Goal: Information Seeking & Learning: Learn about a topic

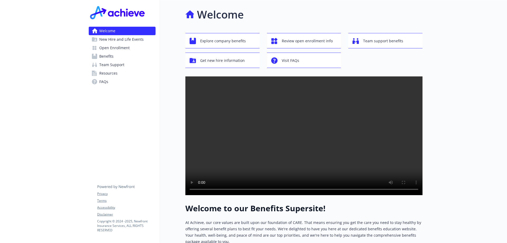
click at [118, 48] on span "Open Enrollment" at bounding box center [114, 48] width 30 height 8
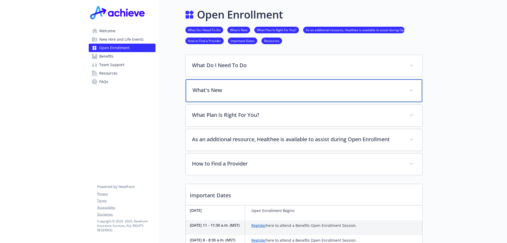
click at [234, 89] on p "What's New" at bounding box center [298, 90] width 210 height 8
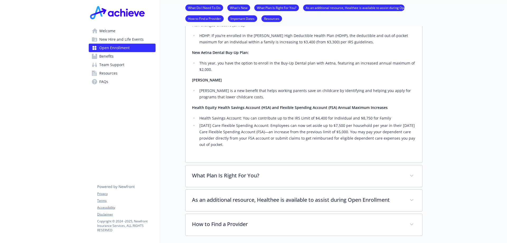
scroll to position [211, 0]
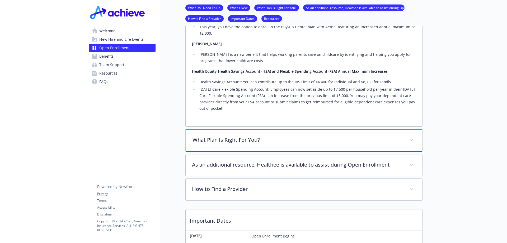
click at [235, 144] on p "What Plan Is Right For You?" at bounding box center [298, 140] width 210 height 8
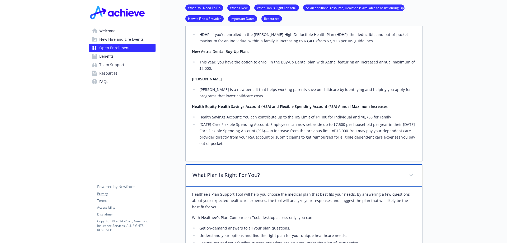
scroll to position [0, 0]
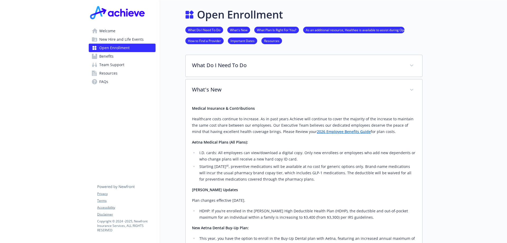
click at [104, 58] on span "Benefits" at bounding box center [106, 56] width 14 height 8
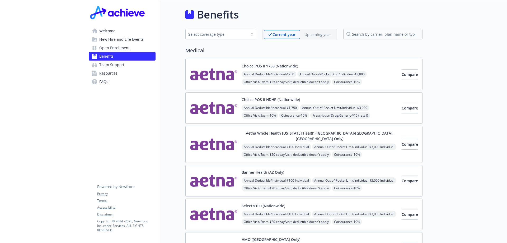
click at [314, 31] on div "Upcoming year" at bounding box center [318, 34] width 36 height 9
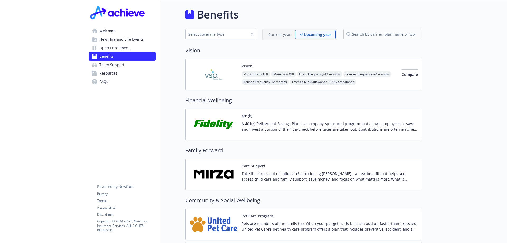
click at [273, 33] on p "Current year" at bounding box center [279, 35] width 22 height 6
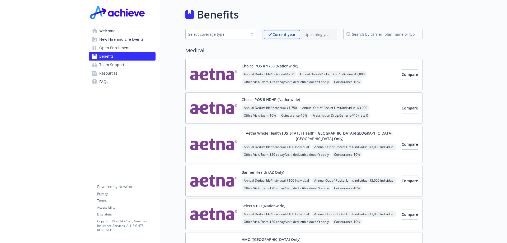
click at [124, 46] on span "Open Enrollment" at bounding box center [114, 48] width 30 height 8
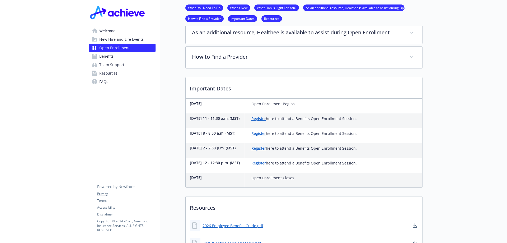
scroll to position [163, 0]
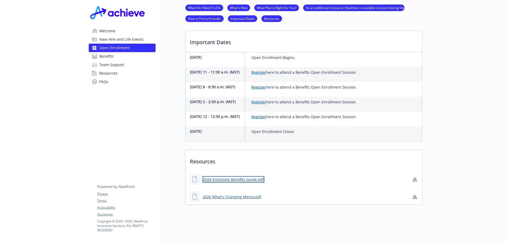
click at [241, 176] on link "2026 Employee Benefits Guide.pdf" at bounding box center [234, 179] width 62 height 7
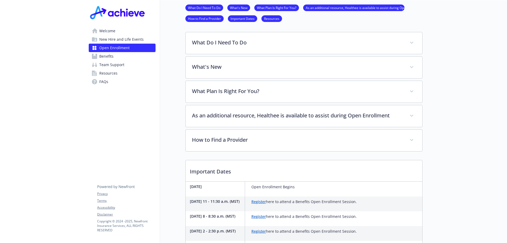
scroll to position [0, 0]
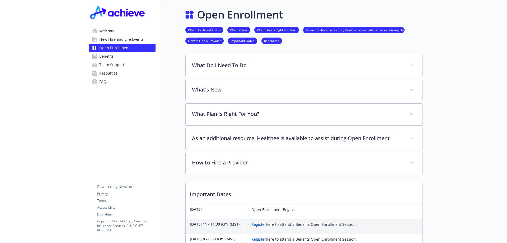
click at [101, 31] on span "Welcome" at bounding box center [107, 31] width 16 height 8
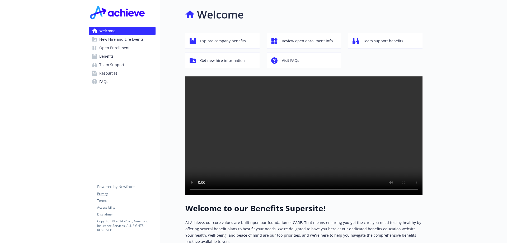
click at [107, 56] on span "Benefits" at bounding box center [106, 56] width 14 height 8
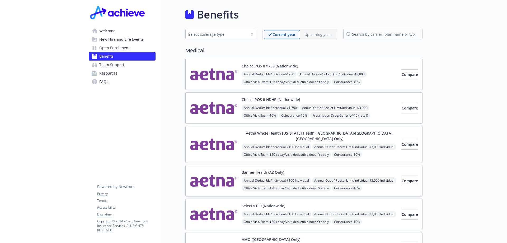
scroll to position [71, 0]
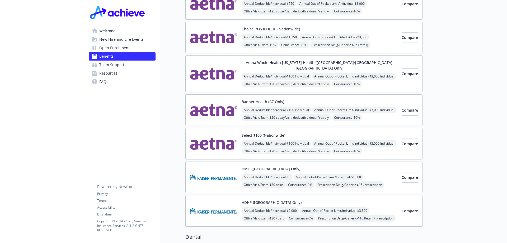
click at [273, 99] on button "Banner Health (AZ Only)" at bounding box center [263, 102] width 43 height 6
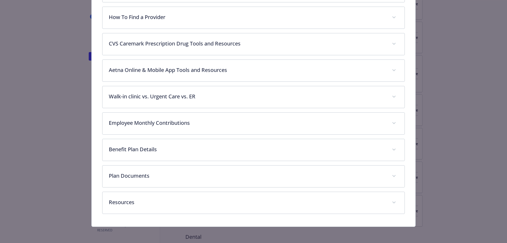
scroll to position [137, 0]
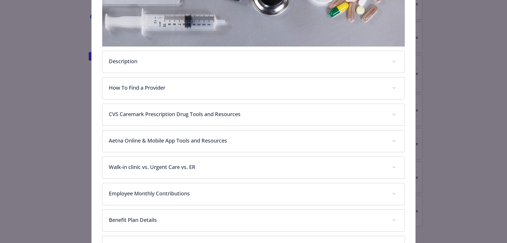
click at [184, 75] on div "Description [US_STATE] employees have access to performance network coverage wi…" at bounding box center [253, 118] width 303 height 332
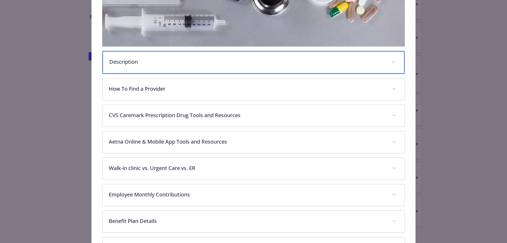
click at [184, 65] on div "Description" at bounding box center [253, 62] width 302 height 23
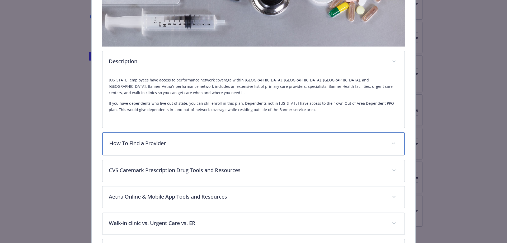
click at [180, 139] on p "How To Find a Provider" at bounding box center [247, 143] width 276 height 8
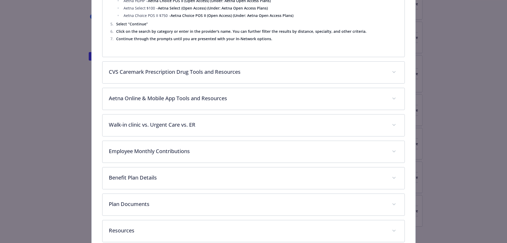
scroll to position [799, 0]
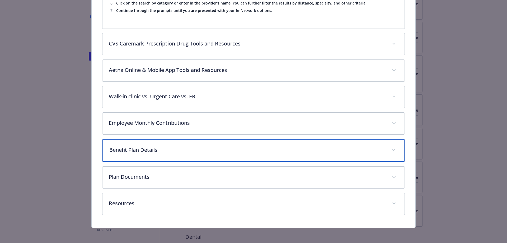
click at [124, 151] on p "Benefit Plan Details" at bounding box center [247, 150] width 276 height 8
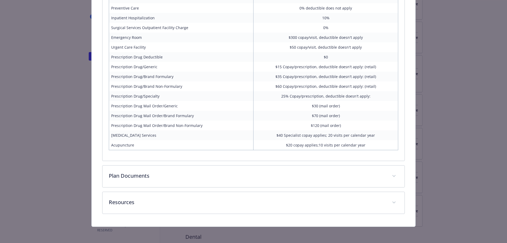
scroll to position [839, 0]
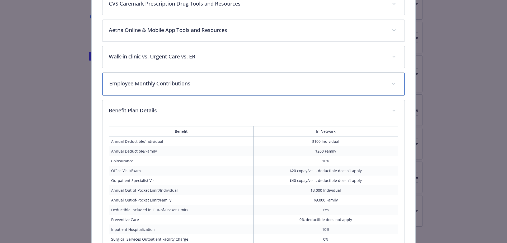
click at [137, 79] on p "Employee Monthly Contributions" at bounding box center [247, 83] width 276 height 8
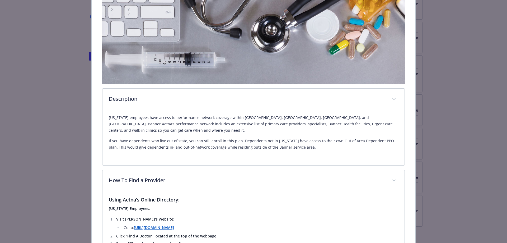
scroll to position [0, 0]
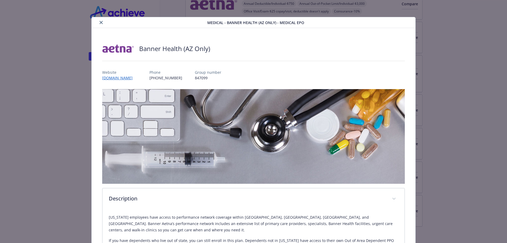
click at [100, 25] on button "close" at bounding box center [101, 22] width 6 height 6
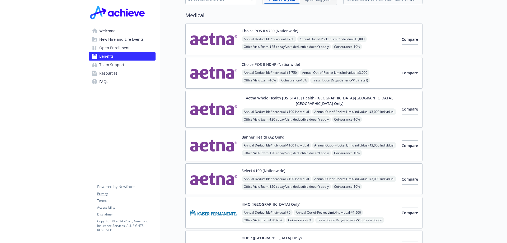
click at [115, 69] on span "Resources" at bounding box center [108, 73] width 18 height 8
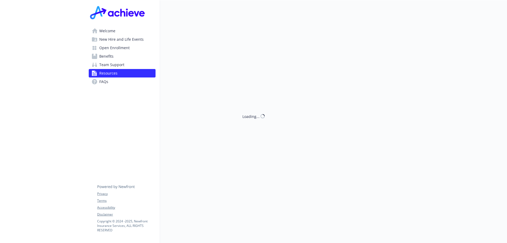
scroll to position [35, 0]
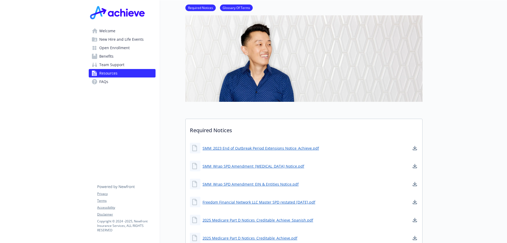
click at [114, 32] on span "Welcome" at bounding box center [107, 31] width 16 height 8
